Goal: Transaction & Acquisition: Purchase product/service

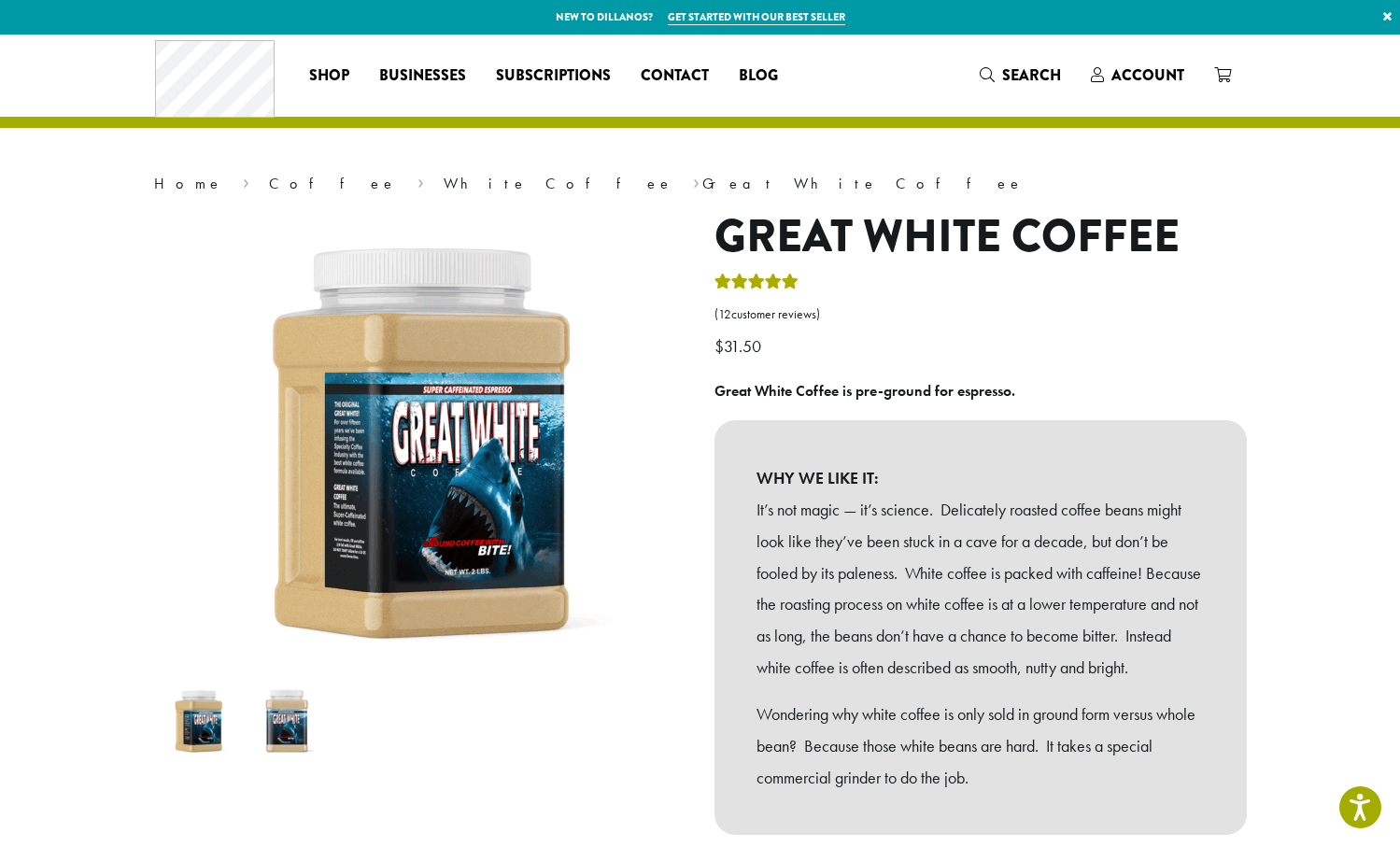
drag, startPoint x: 1217, startPoint y: 212, endPoint x: 753, endPoint y: 180, distance: 465.1
drag, startPoint x: 80, startPoint y: 171, endPoint x: 598, endPoint y: 169, distance: 518.0
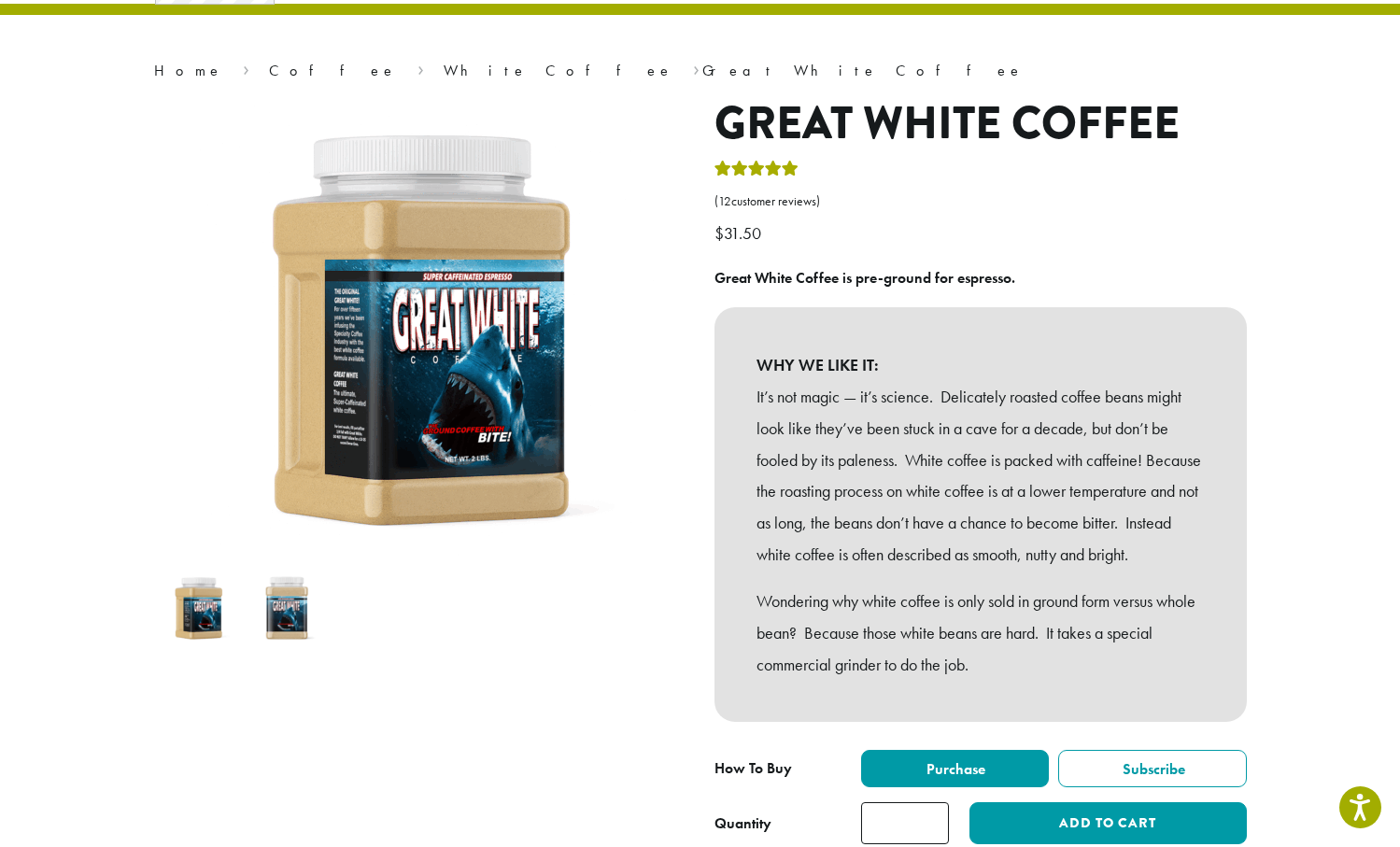
scroll to position [118, 0]
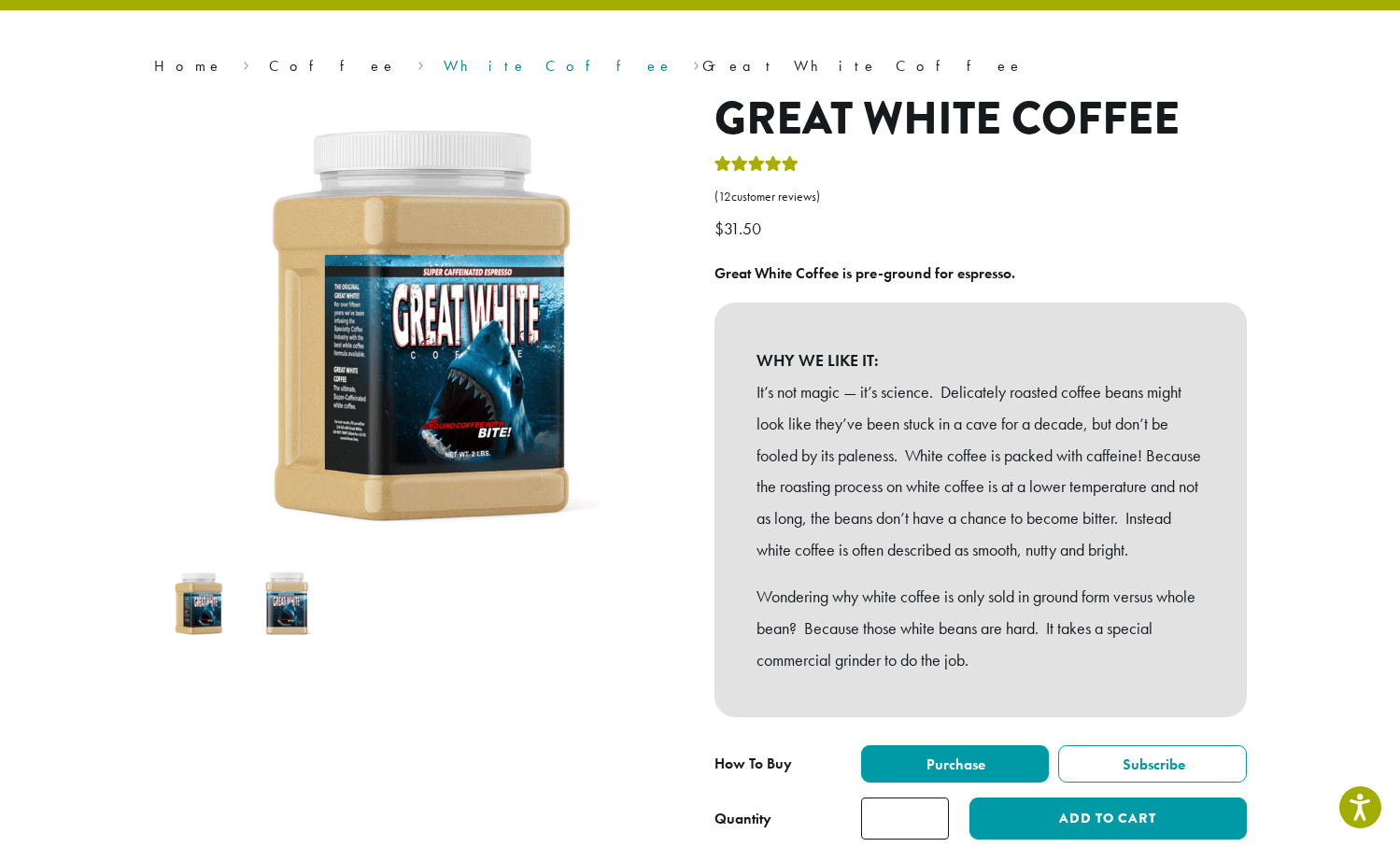
click at [444, 57] on link "White Coffee" at bounding box center [558, 66] width 229 height 20
